Goal: Task Accomplishment & Management: Use online tool/utility

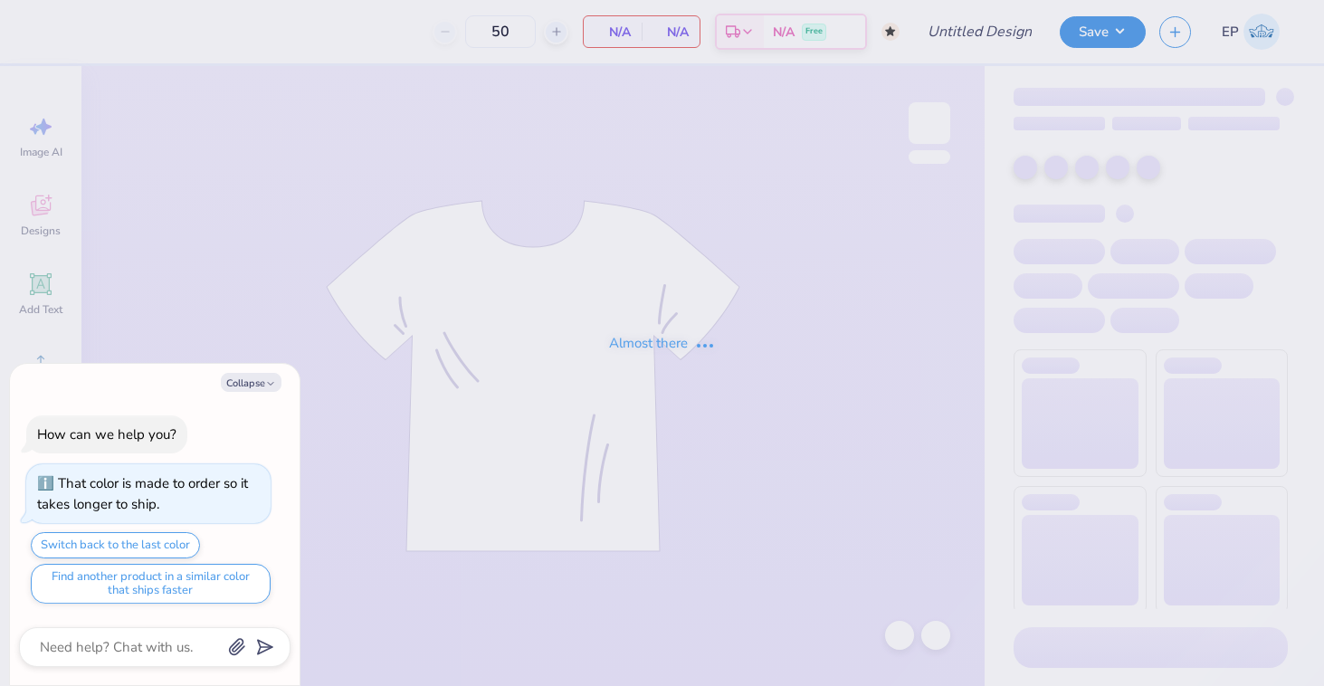
type input "PAD GM"
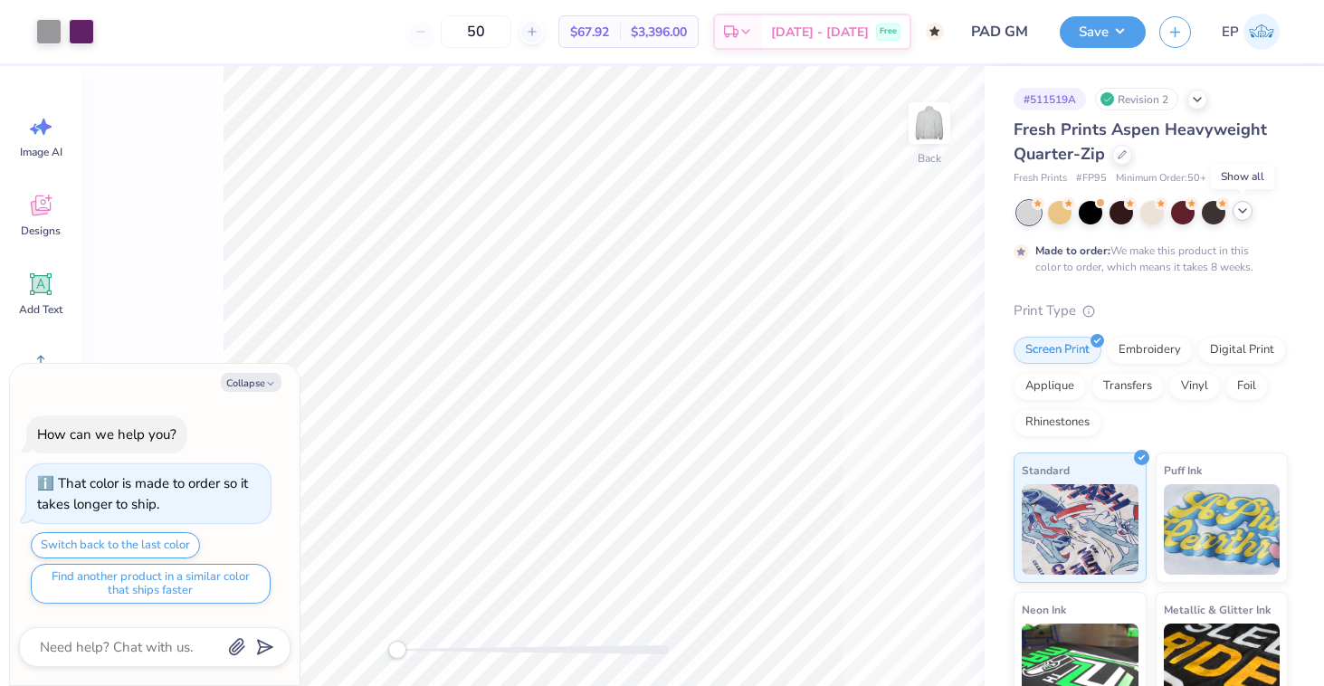
click at [1241, 210] on icon at bounding box center [1242, 211] width 14 height 14
type textarea "x"
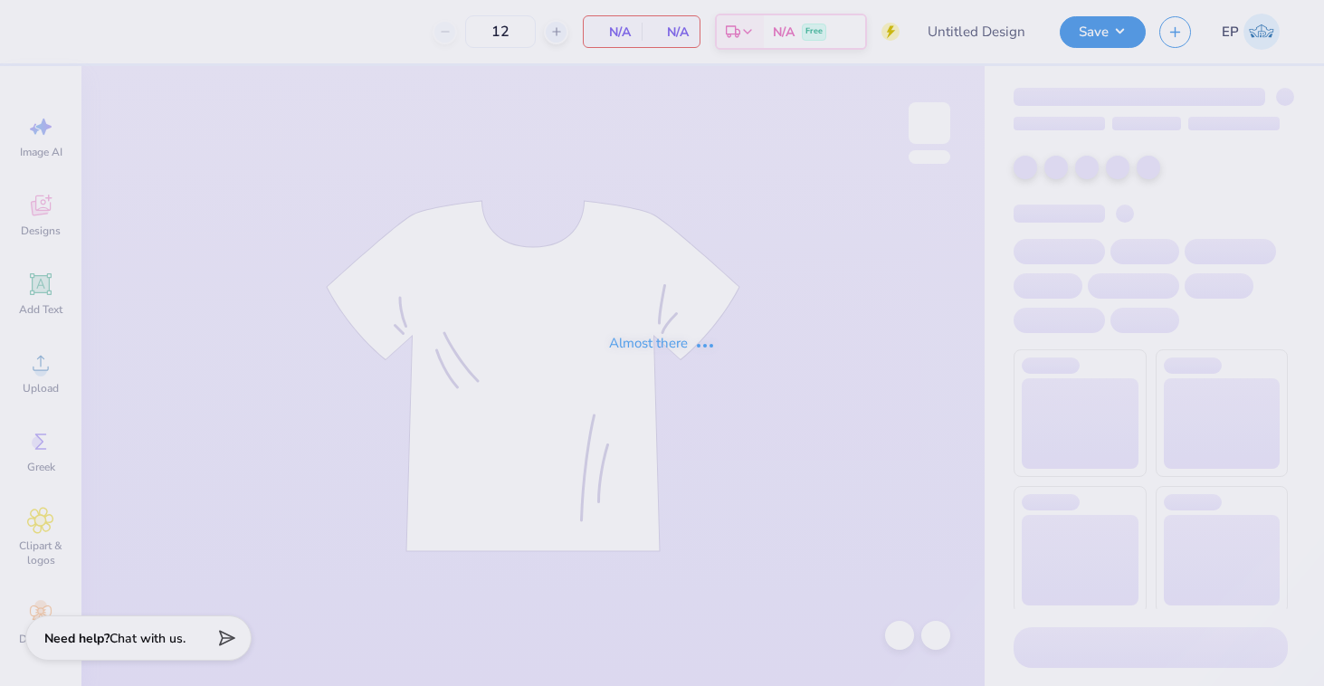
type input "5k Shirts"
type input "30"
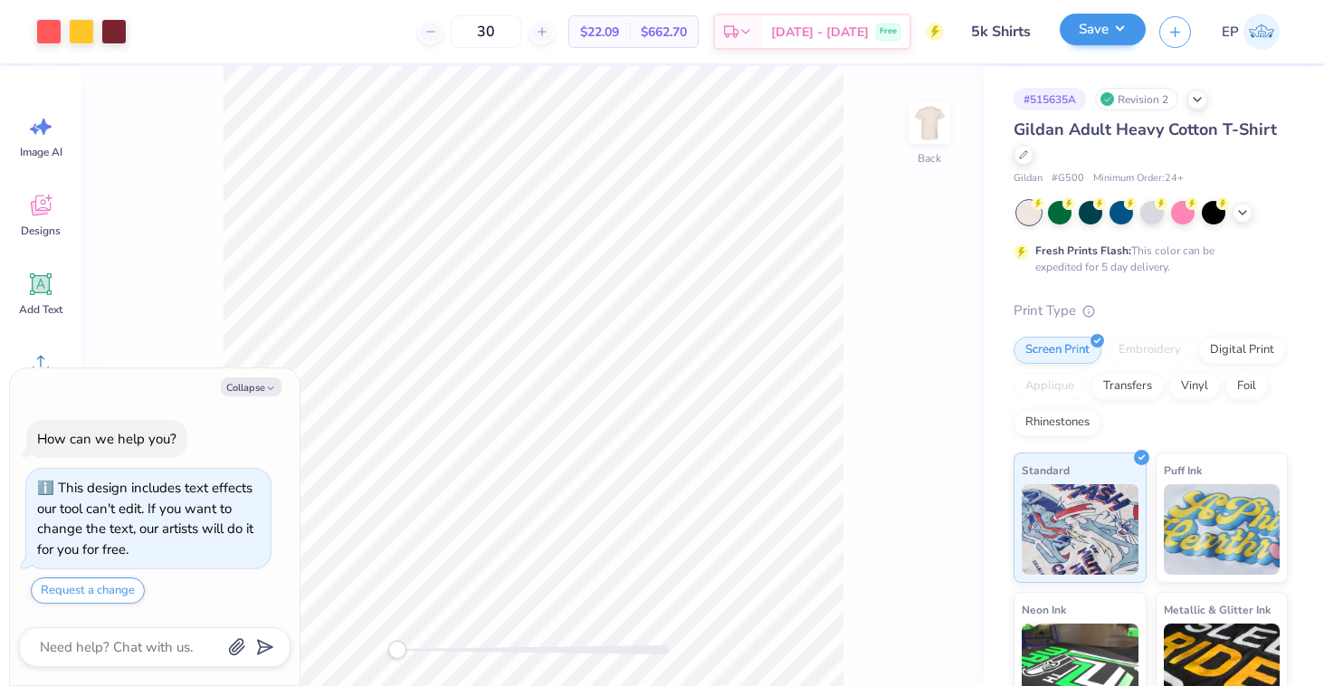
click at [1106, 27] on button "Save" at bounding box center [1102, 30] width 86 height 32
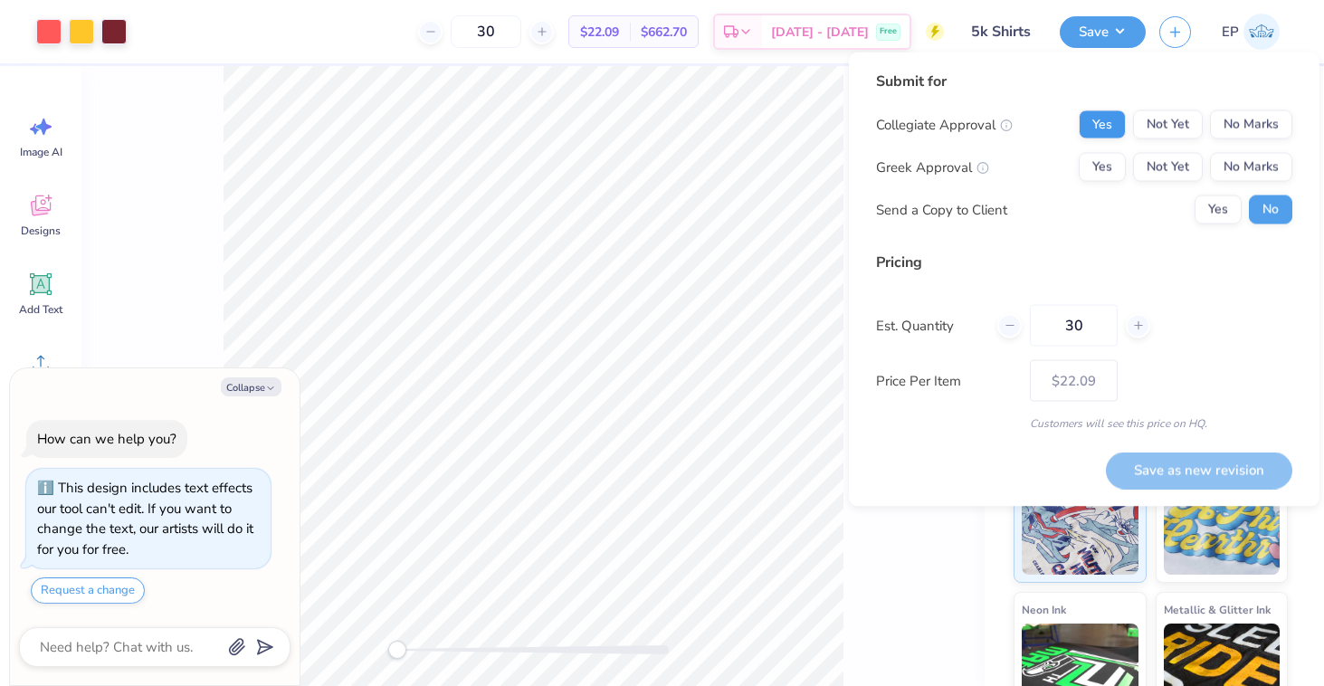
click at [1103, 113] on button "Yes" at bounding box center [1101, 124] width 47 height 29
click at [1266, 167] on button "No Marks" at bounding box center [1251, 167] width 82 height 29
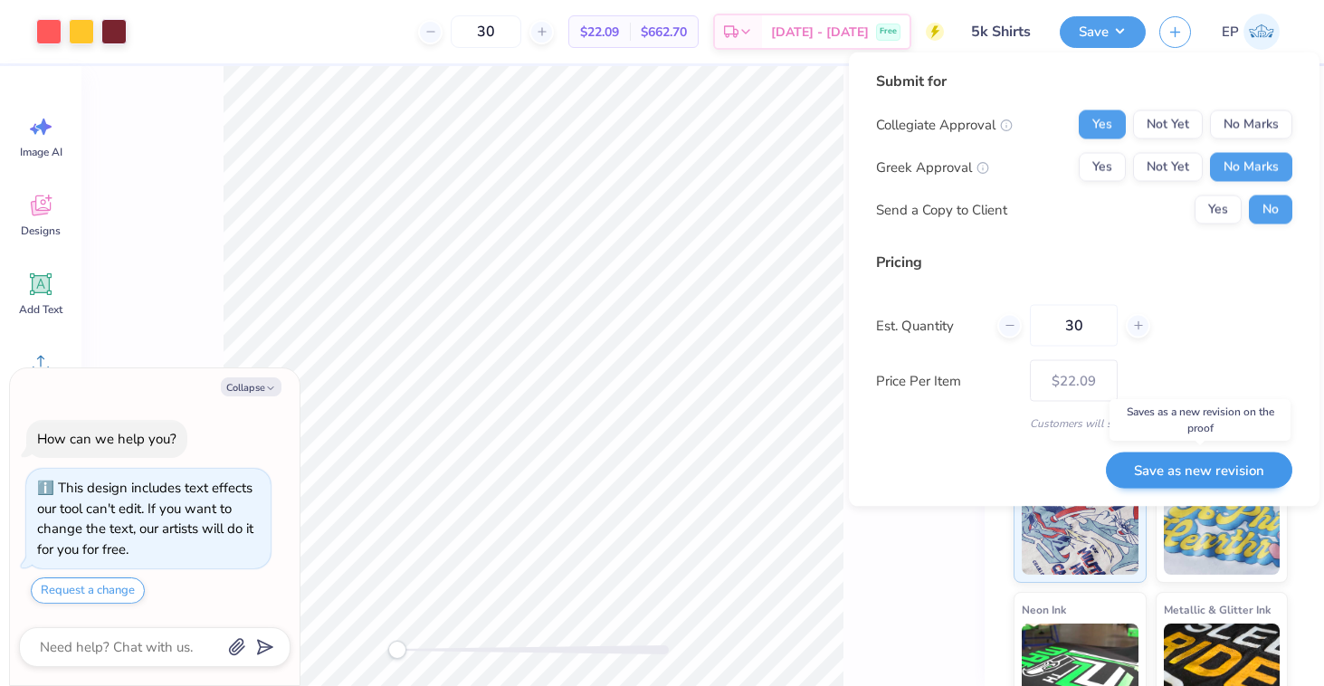
click at [1231, 464] on button "Save as new revision" at bounding box center [1199, 469] width 186 height 37
type textarea "x"
type input "– –"
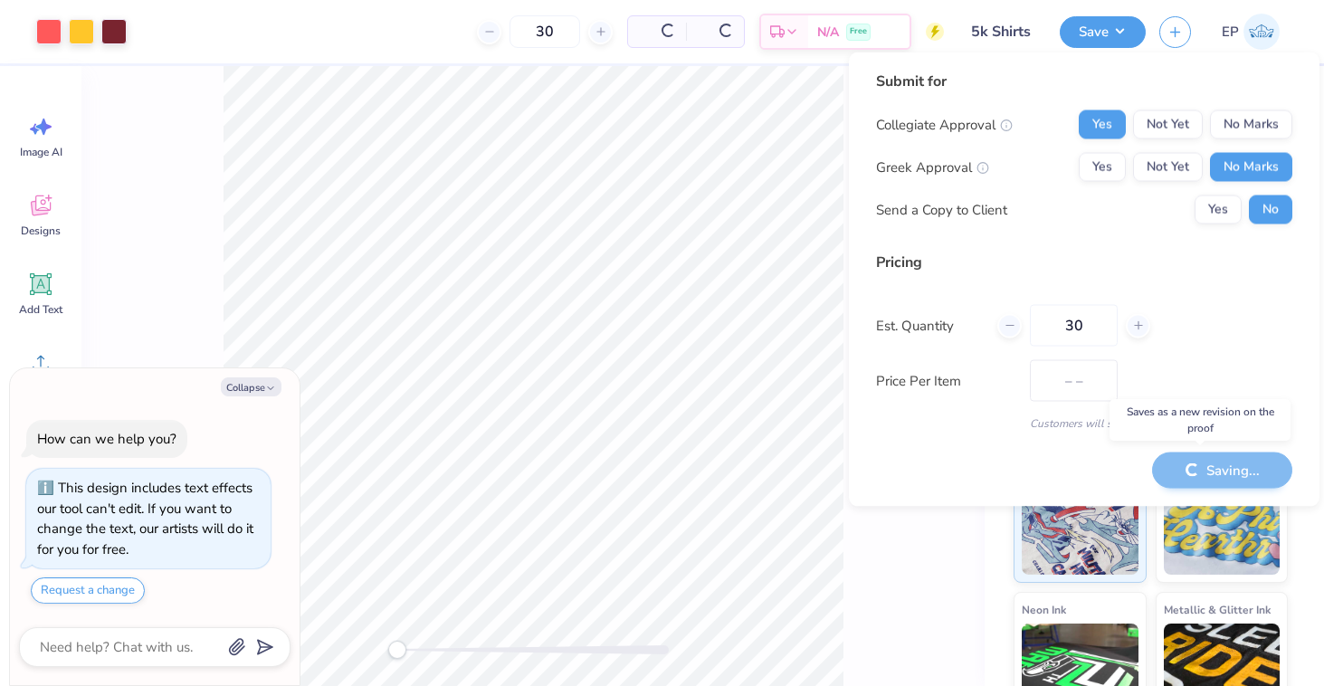
type textarea "x"
type input "$22.09"
type textarea "x"
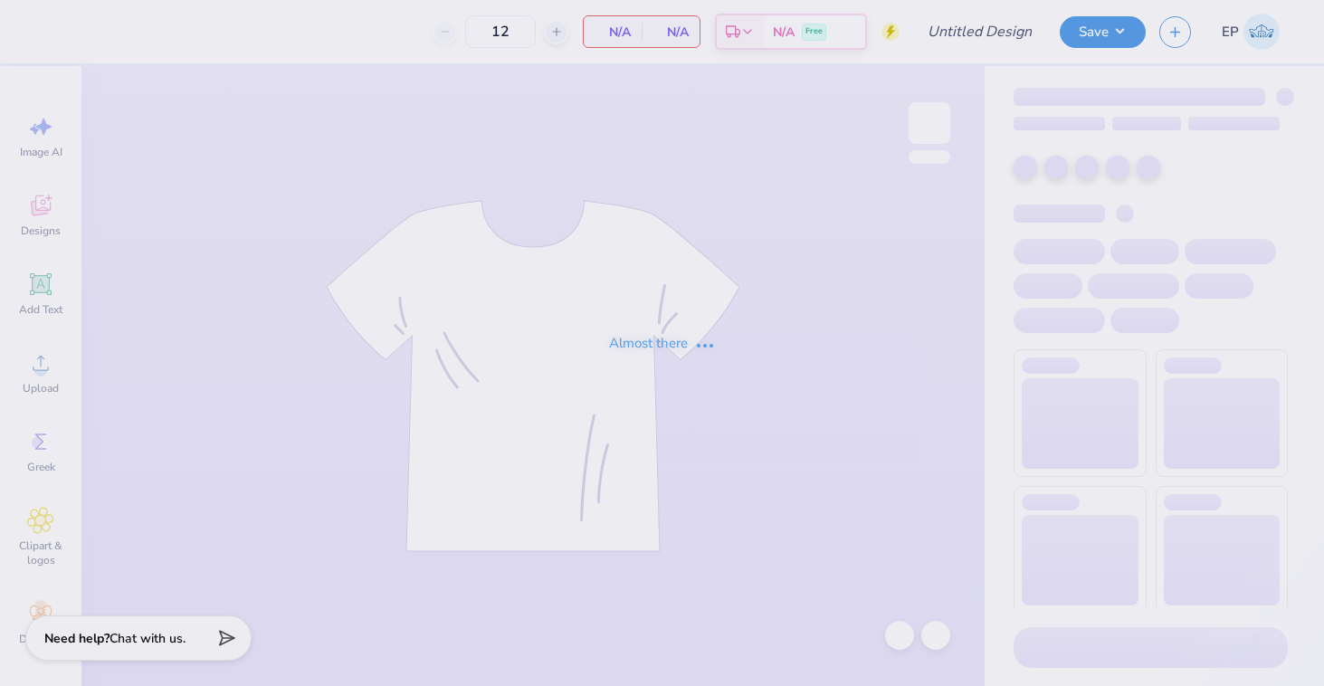
type input "APHI GM"
type input "100"
